Goal: Task Accomplishment & Management: Complete application form

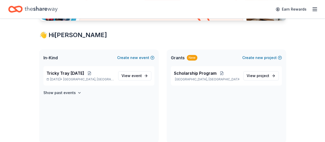
scroll to position [83, 0]
click at [83, 78] on span "[GEOGRAPHIC_DATA], [GEOGRAPHIC_DATA]" at bounding box center [88, 79] width 51 height 4
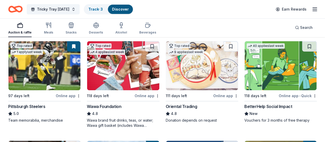
scroll to position [53, 0]
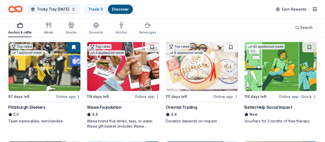
click at [94, 60] on img at bounding box center [123, 66] width 72 height 49
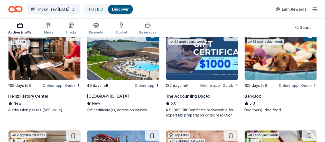
scroll to position [163, 0]
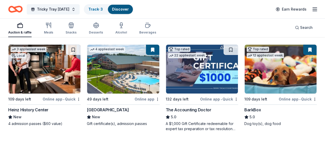
scroll to position [149, 0]
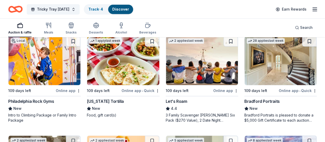
scroll to position [358, 0]
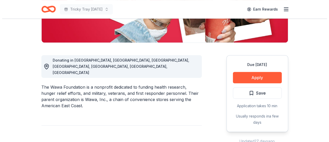
scroll to position [114, 0]
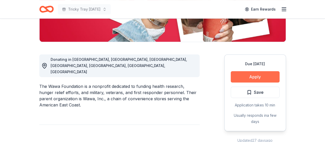
click at [255, 75] on button "Apply" at bounding box center [255, 76] width 49 height 11
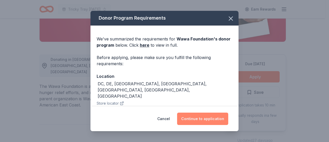
click at [204, 117] on button "Continue to application" at bounding box center [202, 118] width 51 height 12
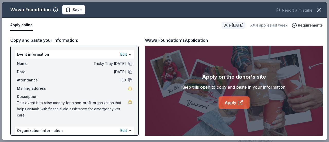
click at [230, 103] on link "Apply" at bounding box center [233, 102] width 31 height 12
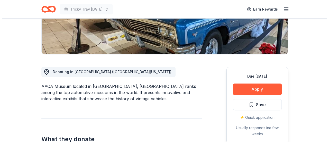
scroll to position [103, 0]
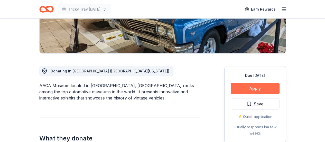
click at [251, 86] on button "Apply" at bounding box center [255, 88] width 49 height 11
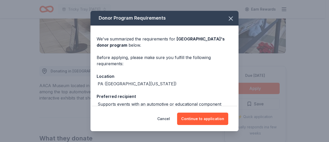
scroll to position [28, 0]
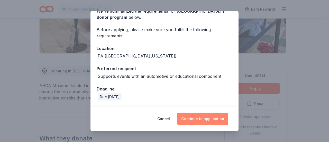
click at [198, 122] on button "Continue to application" at bounding box center [202, 118] width 51 height 12
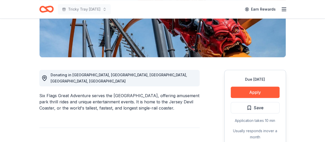
scroll to position [114, 0]
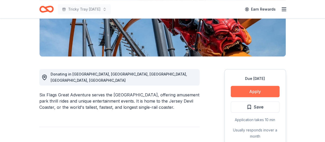
click at [249, 86] on button "Apply" at bounding box center [255, 91] width 49 height 11
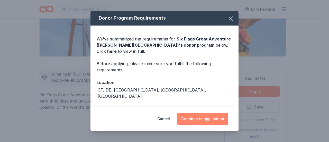
click at [198, 120] on button "Continue to application" at bounding box center [202, 118] width 51 height 12
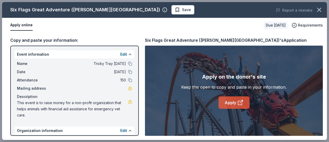
click at [227, 104] on link "Apply" at bounding box center [233, 102] width 31 height 12
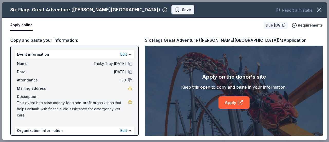
click at [182, 9] on span "Save" at bounding box center [186, 10] width 9 height 6
click at [321, 8] on icon "button" at bounding box center [319, 10] width 4 height 4
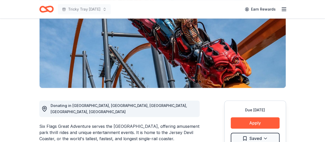
scroll to position [72, 0]
